Goal: Task Accomplishment & Management: Use online tool/utility

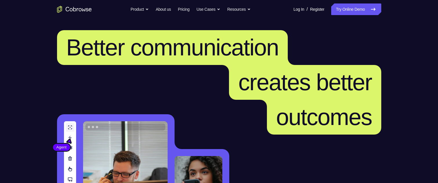
scroll to position [58, 0]
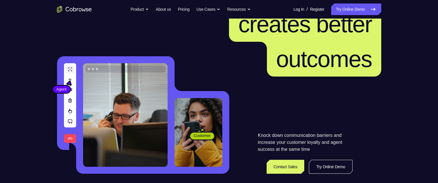
click at [353, 7] on link "Try Online Demo" at bounding box center [356, 9] width 50 height 12
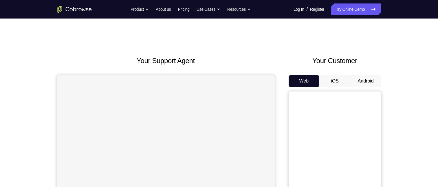
scroll to position [58, 0]
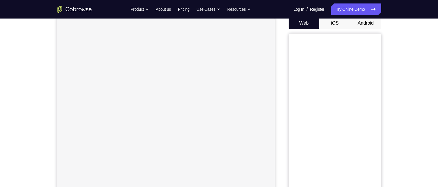
click at [366, 24] on button "Android" at bounding box center [365, 23] width 31 height 12
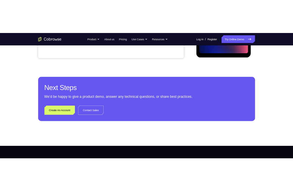
scroll to position [174, 0]
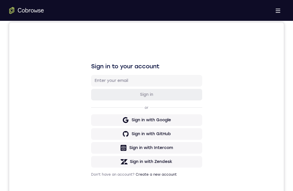
scroll to position [232, 0]
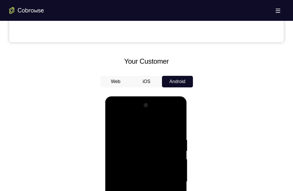
click at [145, 187] on div at bounding box center [146, 182] width 73 height 162
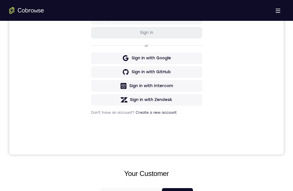
scroll to position [87, 0]
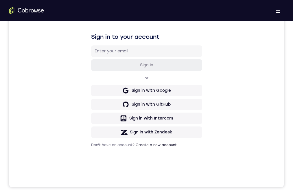
drag, startPoint x: 170, startPoint y: 228, endPoint x: 161, endPoint y: 251, distance: 24.2
drag, startPoint x: 147, startPoint y: 354, endPoint x: 145, endPoint y: 264, distance: 90.6
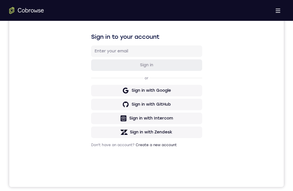
drag, startPoint x: 146, startPoint y: 359, endPoint x: 164, endPoint y: 294, distance: 66.9
drag, startPoint x: 127, startPoint y: 317, endPoint x: 300, endPoint y: 346, distance: 175.5
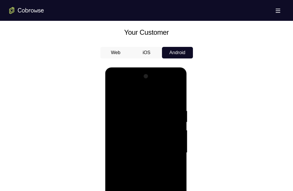
scroll to position [174, 0]
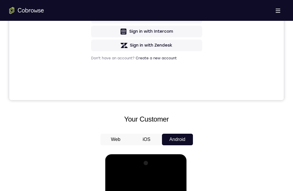
drag, startPoint x: 170, startPoint y: 306, endPoint x: 384, endPoint y: 223, distance: 229.5
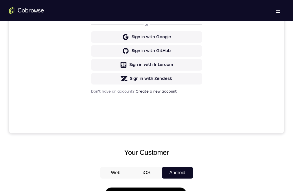
scroll to position [58, 0]
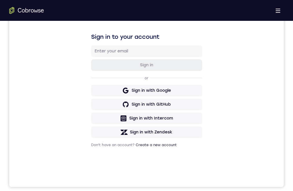
scroll to position [116, 0]
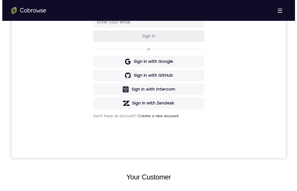
scroll to position [0, 0]
